Goal: Information Seeking & Learning: Find specific fact

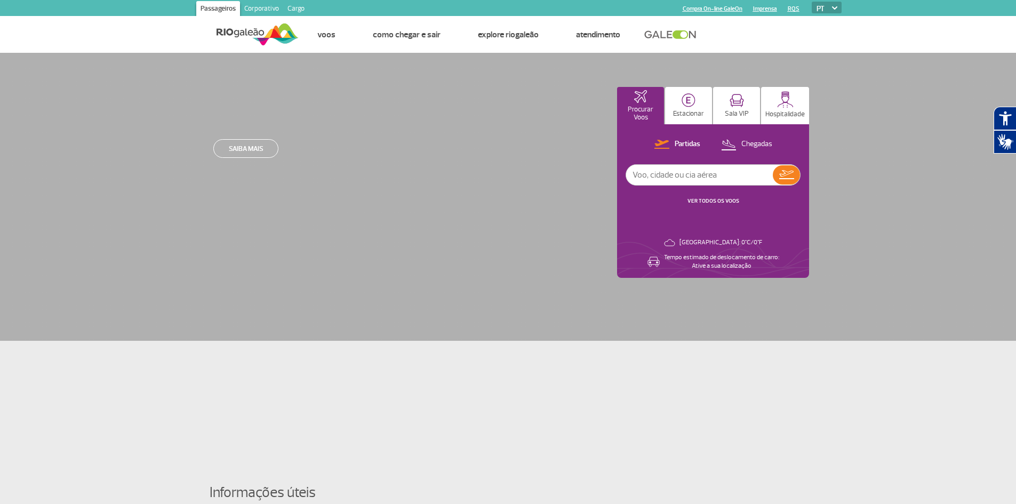
scroll to position [1489, 0]
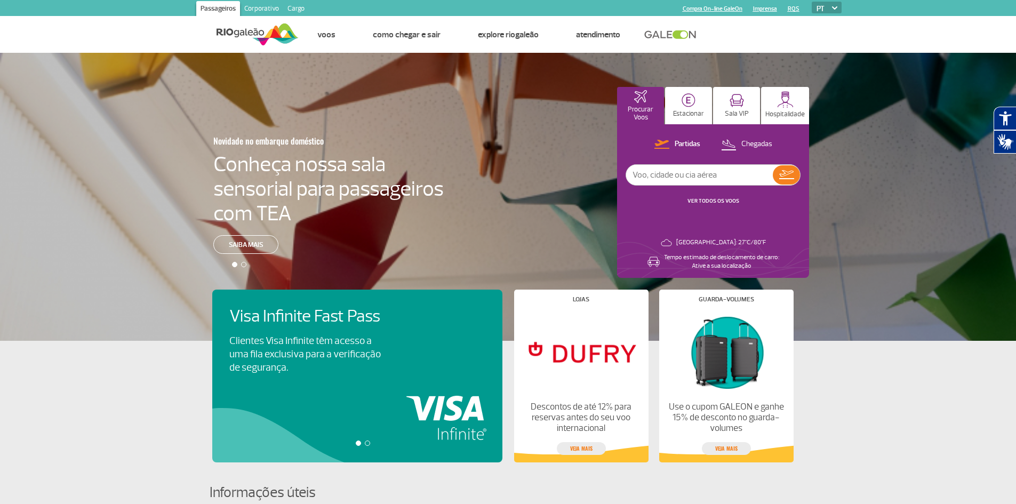
click at [267, 8] on link "Corporativo" at bounding box center [261, 9] width 43 height 17
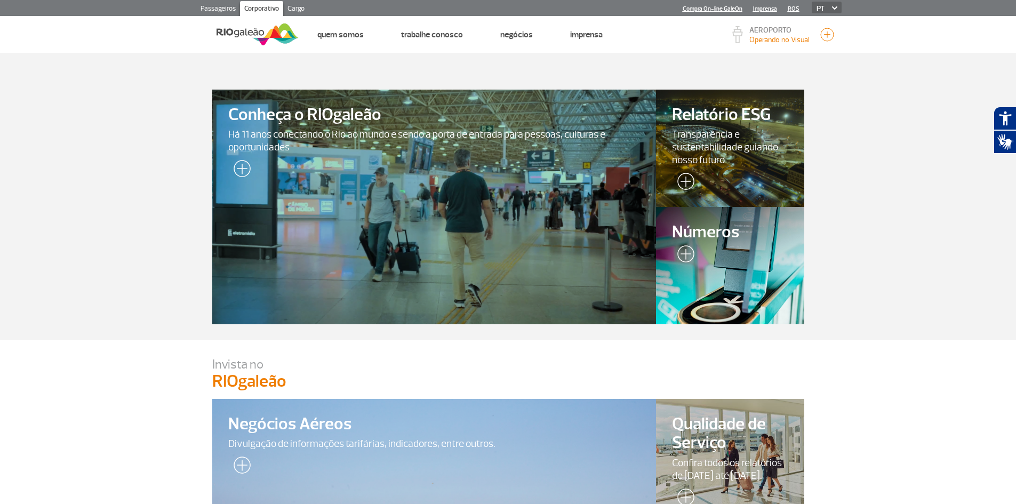
click at [681, 250] on img at bounding box center [683, 255] width 22 height 21
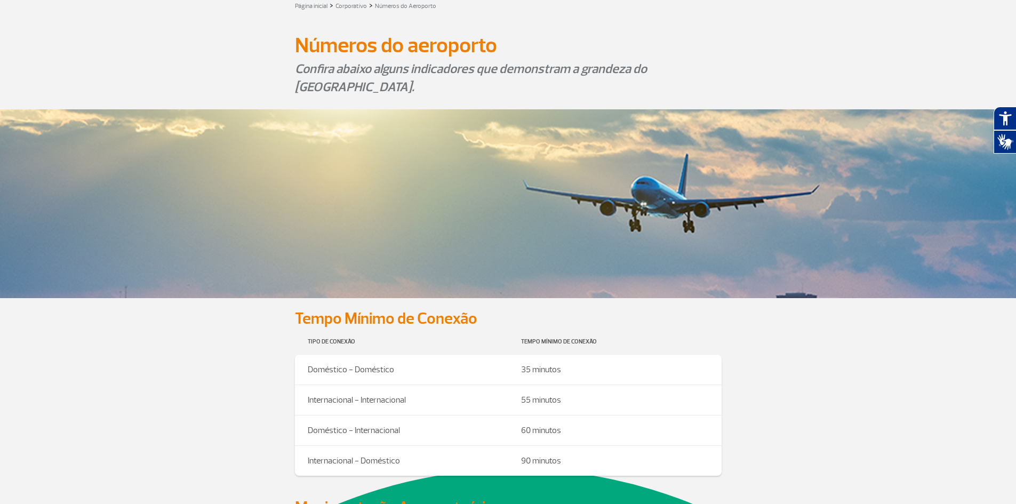
scroll to position [53, 0]
